Goal: Task Accomplishment & Management: Use online tool/utility

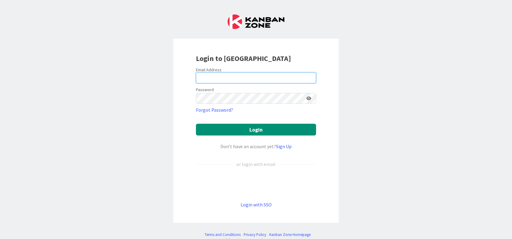
click at [247, 79] on input "email" at bounding box center [256, 77] width 120 height 11
type input "[EMAIL_ADDRESS][DOMAIN_NAME]"
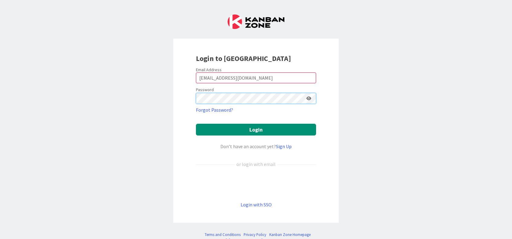
click at [196, 124] on button "Login" at bounding box center [256, 130] width 120 height 12
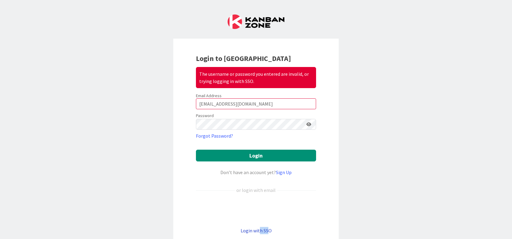
drag, startPoint x: 256, startPoint y: 236, endPoint x: 263, endPoint y: 232, distance: 8.5
click at [263, 232] on div "Login to Kanban Zone The username or password you entered are invalid, or tryin…" at bounding box center [255, 144] width 165 height 210
click at [263, 232] on link "Login with SSO" at bounding box center [256, 230] width 31 height 6
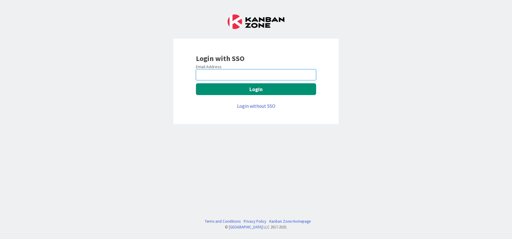
click at [247, 78] on input "email" at bounding box center [256, 74] width 120 height 11
type input "[EMAIL_ADDRESS][DOMAIN_NAME]"
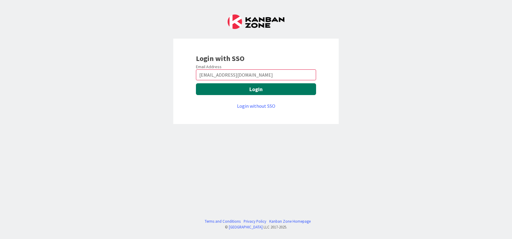
click at [263, 89] on button "Login" at bounding box center [256, 89] width 120 height 12
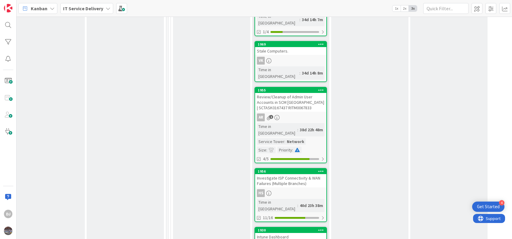
scroll to position [749, 251]
click at [283, 174] on div "Investigate ISP Connectivity & WAN Failures (Multiple Branches)" at bounding box center [290, 180] width 71 height 13
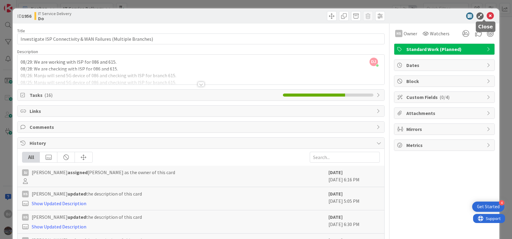
click at [487, 16] on icon at bounding box center [490, 15] width 7 height 7
